Goal: Task Accomplishment & Management: Manage account settings

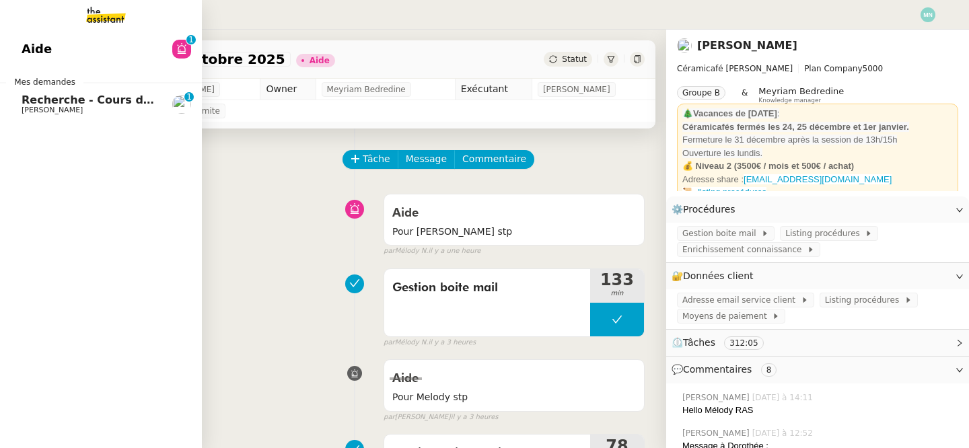
click at [56, 97] on span "Recherche - Cours de batterie pour enfant" at bounding box center [150, 99] width 257 height 13
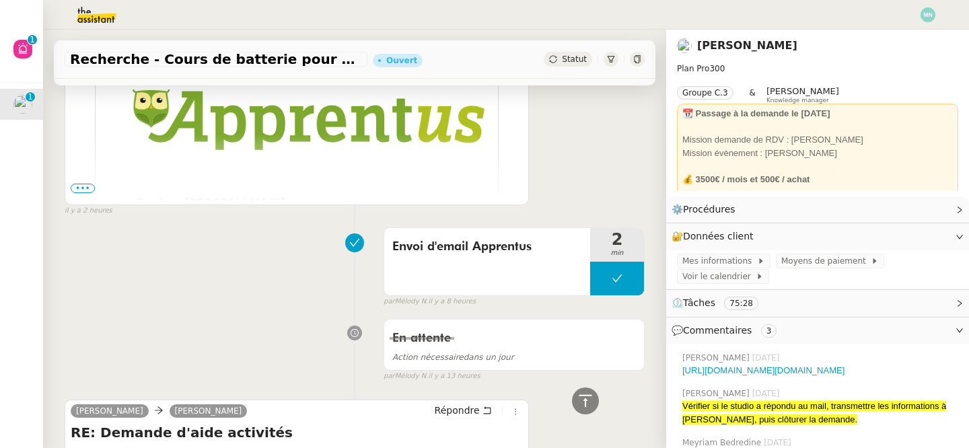
scroll to position [356, 0]
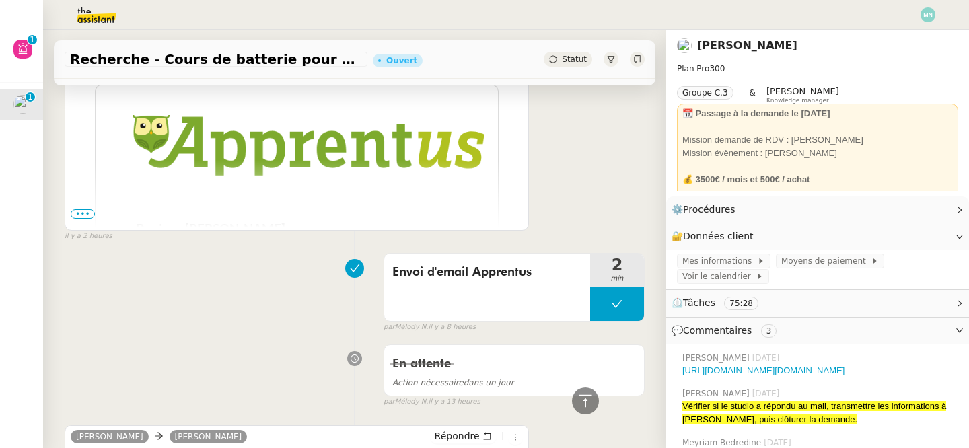
click at [75, 219] on td "Bonjour [PERSON_NAME], Brice vous a envoyé un message à propos du cours " Donne…" at bounding box center [297, 237] width 452 height 96
click at [79, 219] on td "Bonjour [PERSON_NAME], Brice vous a envoyé un message à propos du cours " Donne…" at bounding box center [297, 237] width 452 height 96
click at [80, 215] on span "•••" at bounding box center [83, 213] width 24 height 9
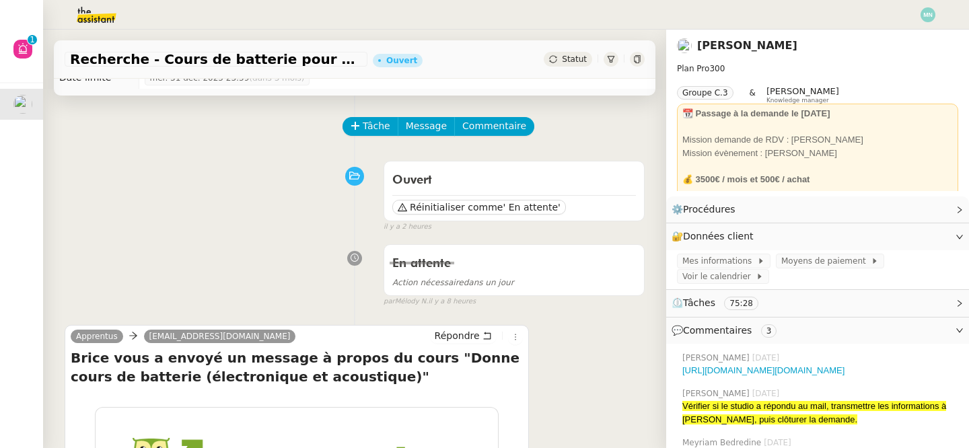
scroll to position [23, 0]
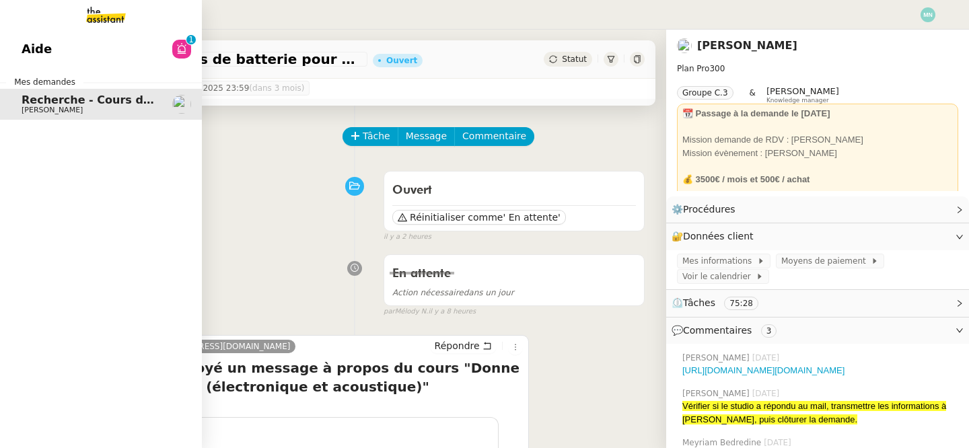
click at [28, 41] on span "Aide" at bounding box center [37, 49] width 30 height 20
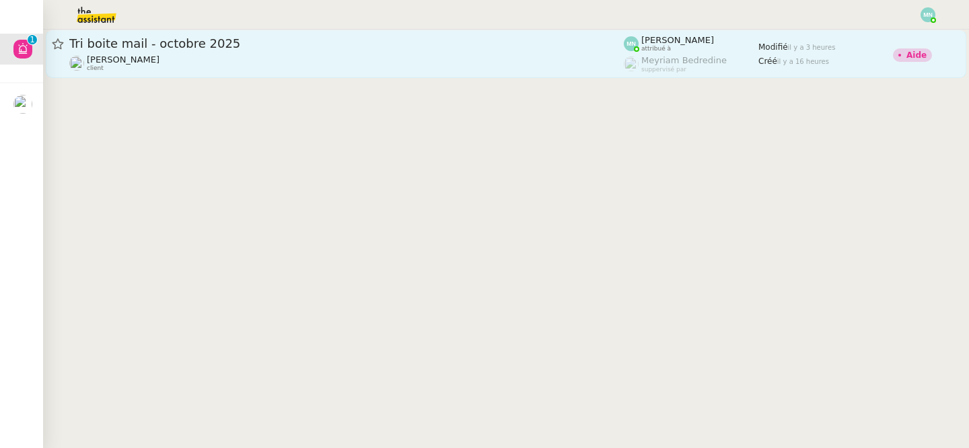
click at [338, 37] on div "Tri boite mail - octobre 2025" at bounding box center [346, 44] width 554 height 16
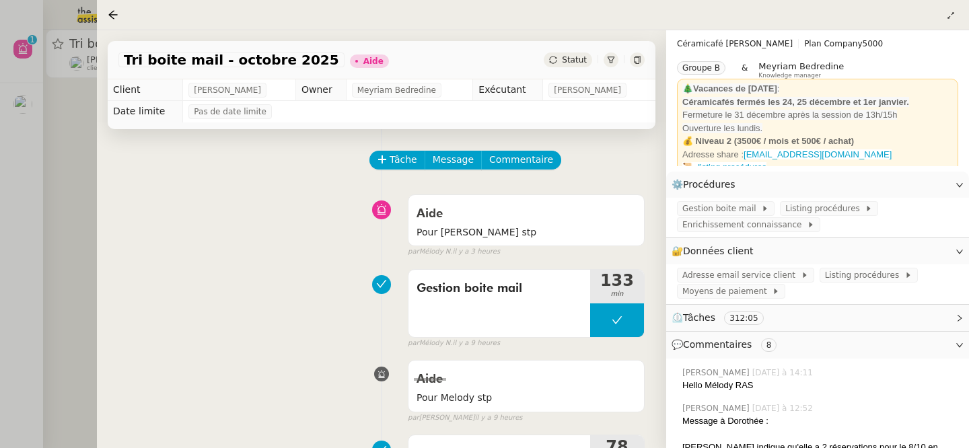
scroll to position [26, 0]
click at [928, 251] on link "Modifier" at bounding box center [922, 250] width 38 height 15
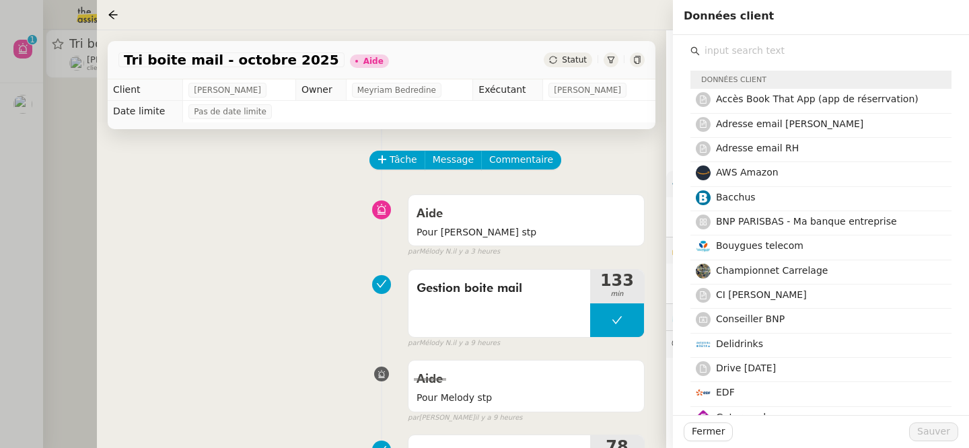
click at [736, 50] on input "text" at bounding box center [826, 51] width 252 height 18
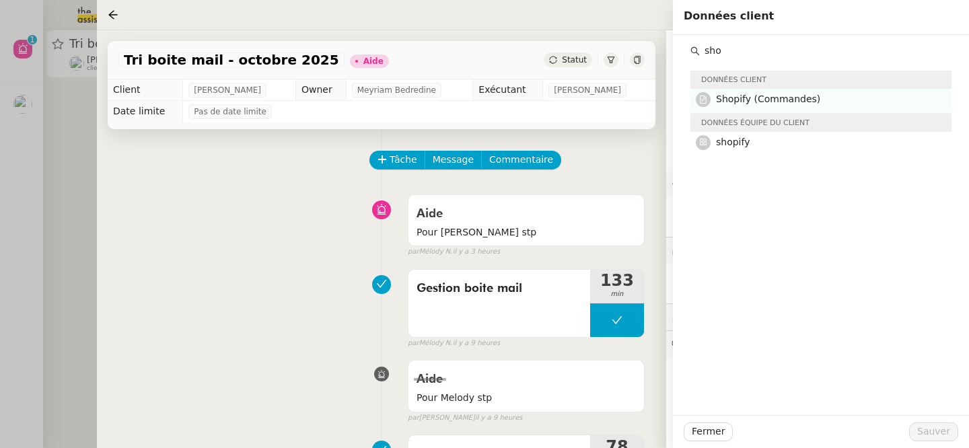
type input "sho"
click at [747, 99] on span "Shopify (Commandes)" at bounding box center [768, 98] width 104 height 11
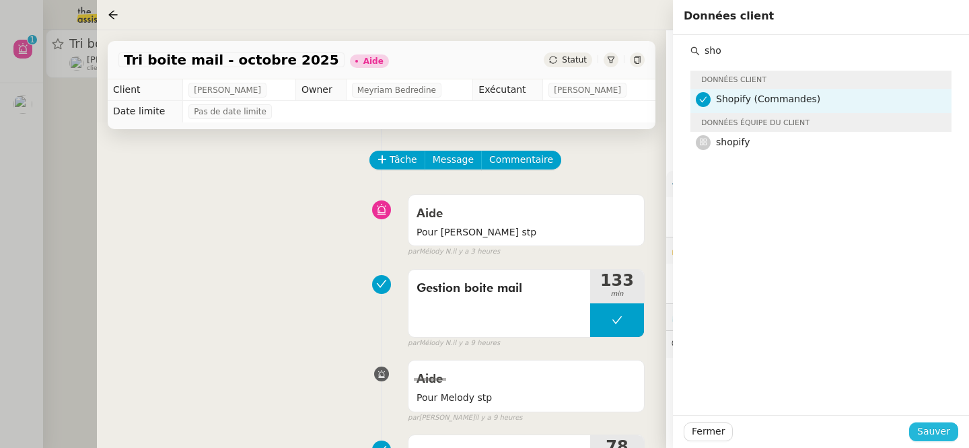
click at [932, 430] on span "Sauver" at bounding box center [933, 431] width 33 height 15
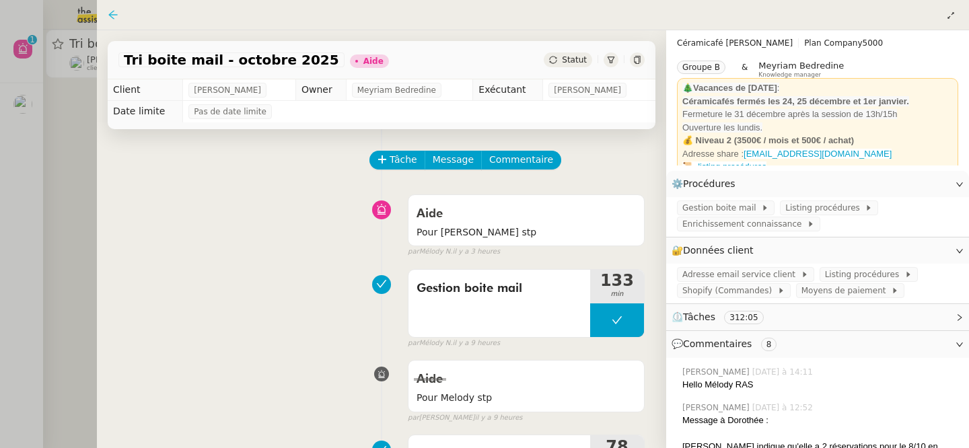
click at [109, 13] on icon at bounding box center [113, 14] width 11 height 11
